Goal: Find contact information: Find contact information

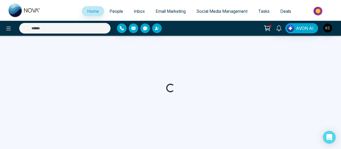
select select "*"
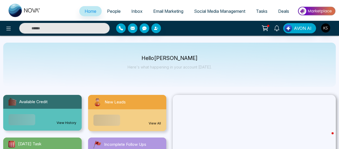
click at [111, 12] on span "People" at bounding box center [114, 11] width 14 height 5
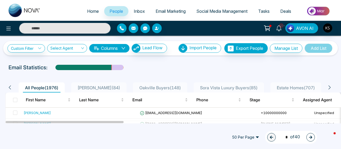
click at [184, 68] on div "Email Statistics:" at bounding box center [116, 67] width 214 height 8
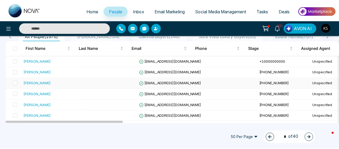
scroll to position [51, 0]
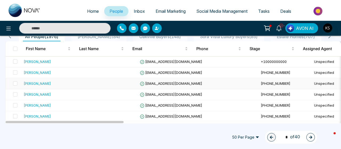
click at [17, 84] on td at bounding box center [14, 83] width 16 height 11
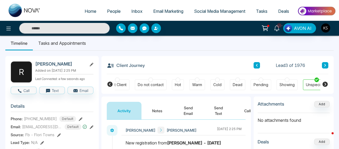
scroll to position [0, 186]
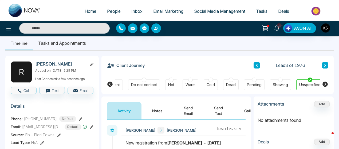
click at [258, 66] on button at bounding box center [256, 65] width 6 height 6
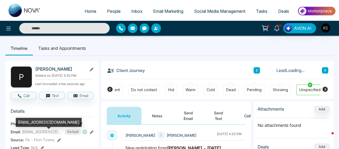
click at [33, 135] on span "Hindsmission@hotmail.com" at bounding box center [42, 132] width 40 height 6
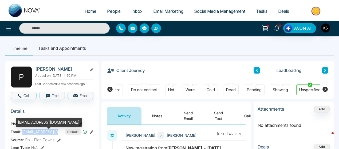
click at [33, 135] on span "Hindsmission@hotmail.com" at bounding box center [42, 132] width 40 height 6
copy span "Hindsmission@hotmail.com"
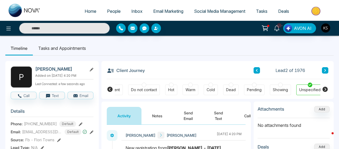
click at [43, 124] on span "+16474480187" at bounding box center [40, 124] width 33 height 6
click at [40, 126] on span "+16474480187" at bounding box center [40, 124] width 33 height 6
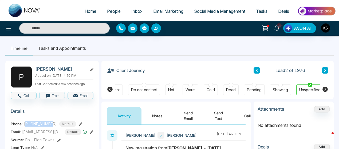
click at [40, 126] on span "+16474480187" at bounding box center [40, 124] width 33 height 6
copy span "16474480187"
click at [257, 71] on icon at bounding box center [257, 70] width 2 height 3
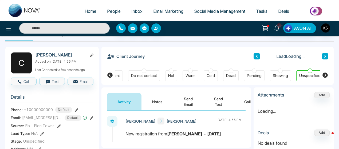
scroll to position [14, 0]
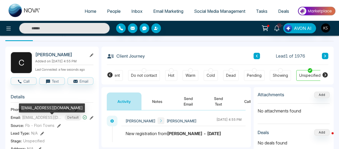
click at [42, 120] on span "4444chintu@gmail.com" at bounding box center [42, 118] width 40 height 6
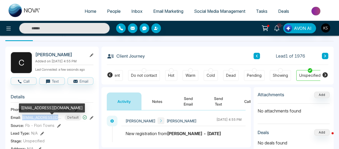
click at [42, 120] on span "4444chintu@gmail.com" at bounding box center [42, 118] width 40 height 6
copy span "4444chintu@gmail.com"
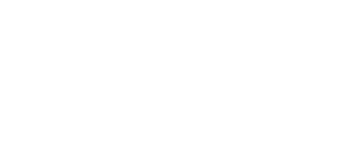
select select "*"
